Goal: Task Accomplishment & Management: Use online tool/utility

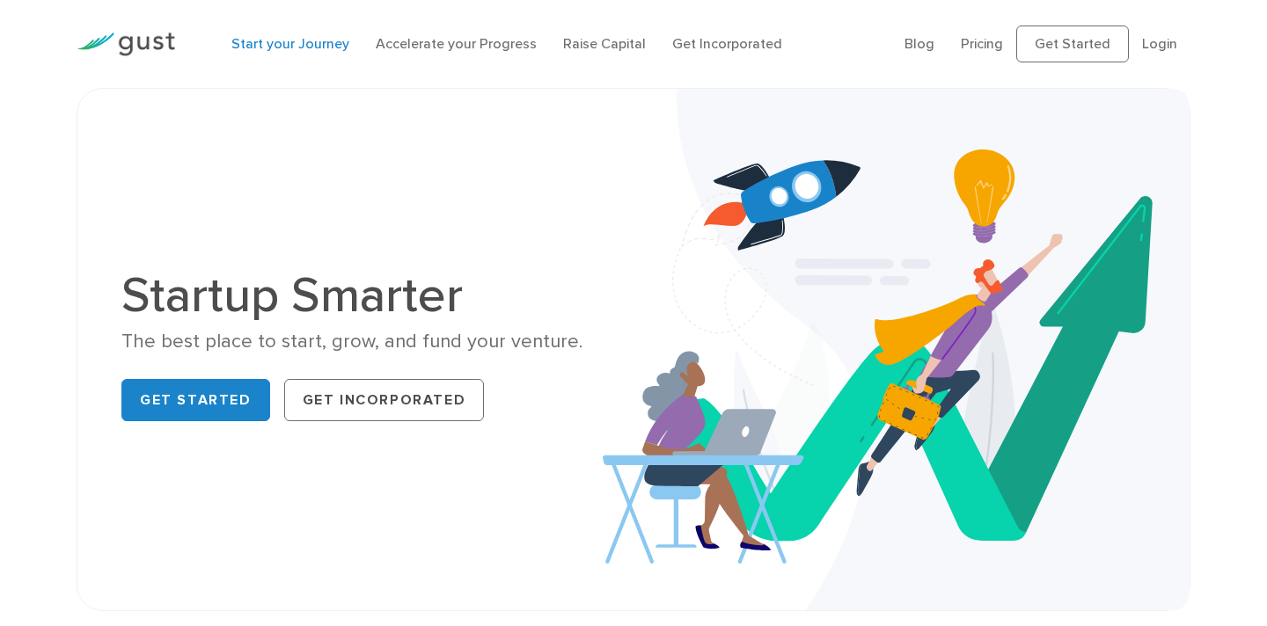
click at [318, 42] on link "Start your Journey" at bounding box center [290, 43] width 118 height 17
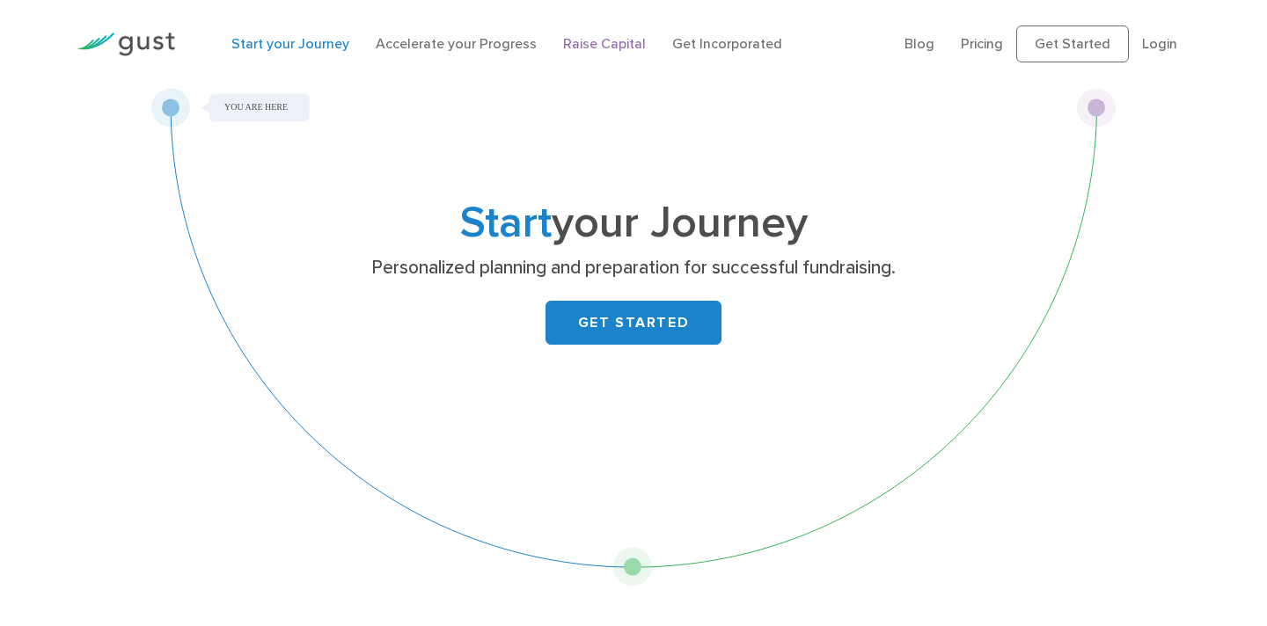
click at [631, 45] on link "Raise Capital" at bounding box center [604, 43] width 83 height 17
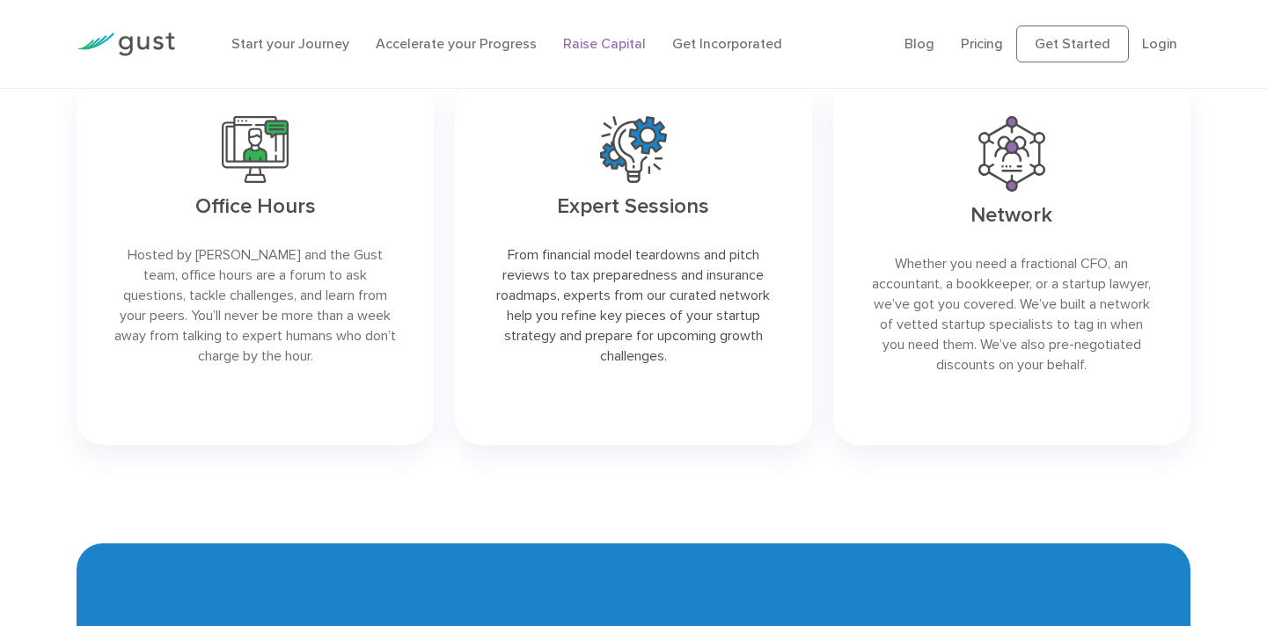
scroll to position [2488, 0]
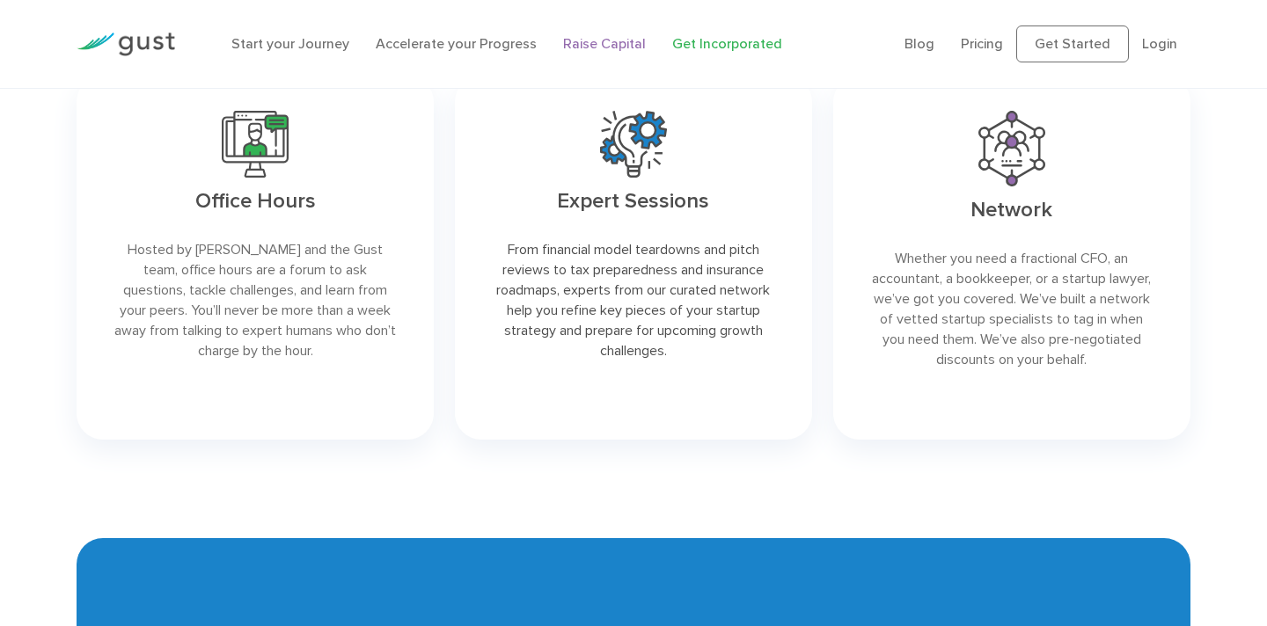
click at [683, 38] on link "Get Incorporated" at bounding box center [727, 43] width 110 height 17
